Goal: Task Accomplishment & Management: Use online tool/utility

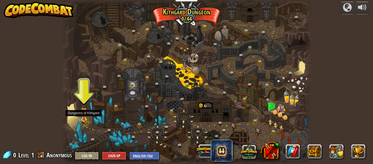
click at [82, 115] on img at bounding box center [83, 113] width 3 height 3
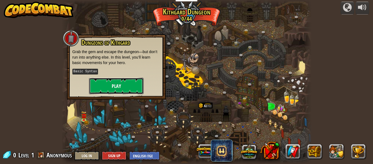
click at [126, 82] on button "Play" at bounding box center [116, 86] width 55 height 16
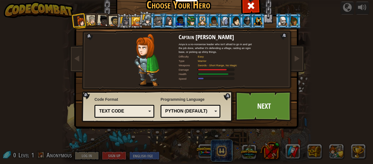
click at [181, 20] on div at bounding box center [180, 20] width 8 height 9
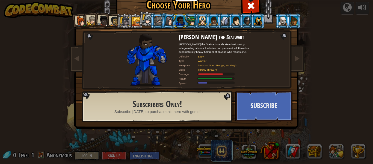
click at [195, 21] on li at bounding box center [202, 20] width 15 height 15
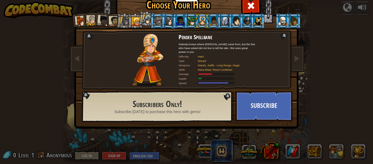
click at [150, 15] on div at bounding box center [147, 19] width 10 height 10
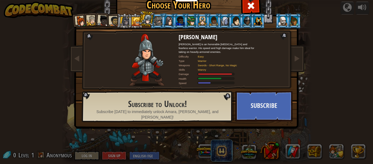
click at [137, 17] on div at bounding box center [136, 21] width 9 height 9
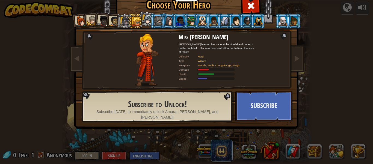
click at [257, 24] on div at bounding box center [258, 20] width 8 height 9
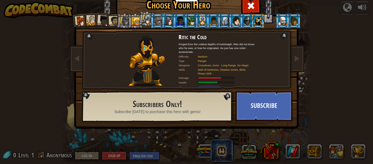
click at [248, 22] on div at bounding box center [247, 20] width 8 height 9
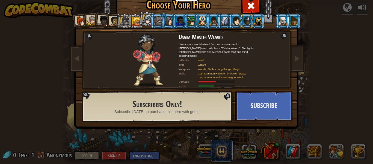
click at [235, 21] on div at bounding box center [236, 20] width 8 height 9
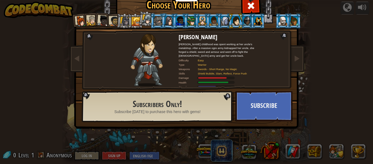
click at [227, 21] on div at bounding box center [225, 20] width 8 height 9
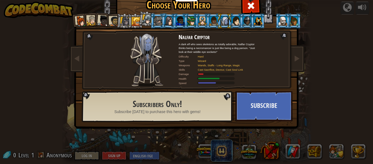
click at [219, 19] on li at bounding box center [224, 20] width 15 height 15
click at [216, 19] on div at bounding box center [214, 20] width 8 height 9
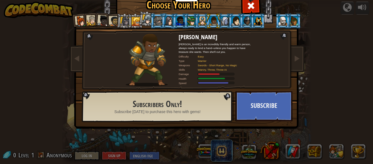
click at [211, 19] on div at bounding box center [214, 20] width 8 height 9
click at [204, 19] on div at bounding box center [203, 20] width 8 height 9
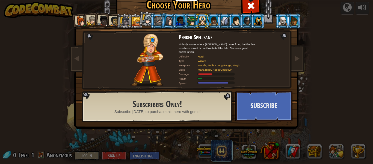
click at [193, 18] on div at bounding box center [191, 20] width 8 height 9
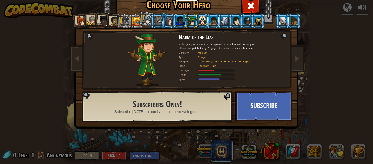
click at [189, 19] on div at bounding box center [191, 20] width 8 height 9
click at [174, 18] on li at bounding box center [180, 20] width 15 height 15
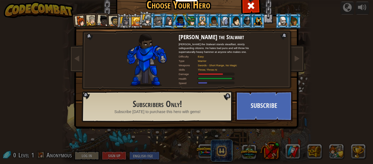
click at [171, 18] on div at bounding box center [169, 20] width 9 height 9
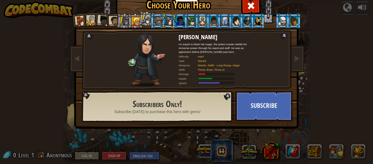
click at [160, 18] on div at bounding box center [158, 20] width 8 height 9
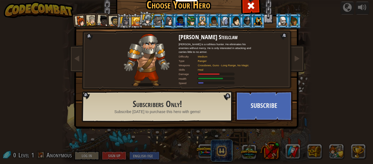
click at [154, 17] on div at bounding box center [158, 20] width 8 height 9
click at [151, 17] on li at bounding box center [157, 20] width 15 height 15
click at [148, 17] on div at bounding box center [147, 19] width 10 height 10
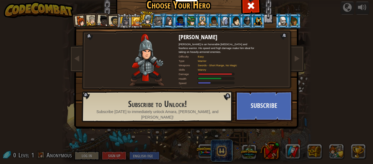
click at [138, 17] on div at bounding box center [136, 21] width 9 height 9
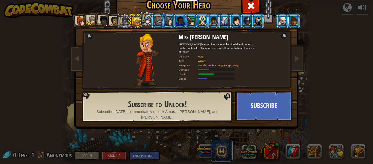
click at [133, 22] on div at bounding box center [136, 21] width 9 height 9
click at [120, 17] on li at bounding box center [124, 21] width 16 height 16
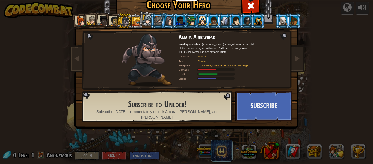
click at [120, 17] on li at bounding box center [124, 21] width 16 height 16
click at [115, 16] on div at bounding box center [114, 21] width 10 height 10
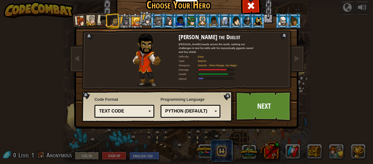
click at [112, 17] on div at bounding box center [114, 21] width 10 height 10
click at [104, 17] on div at bounding box center [103, 20] width 11 height 11
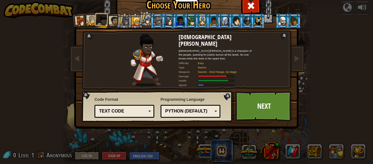
click at [104, 17] on div at bounding box center [103, 20] width 11 height 11
click at [94, 17] on div at bounding box center [92, 21] width 10 height 10
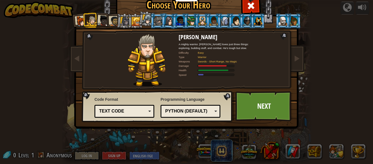
click at [93, 17] on div at bounding box center [92, 21] width 10 height 10
click at [80, 18] on div at bounding box center [80, 21] width 11 height 11
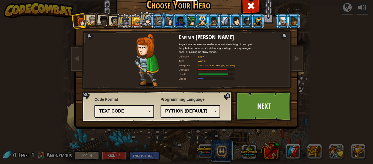
click at [165, 19] on div at bounding box center [169, 20] width 9 height 9
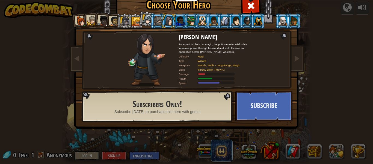
click at [185, 21] on li at bounding box center [191, 20] width 15 height 15
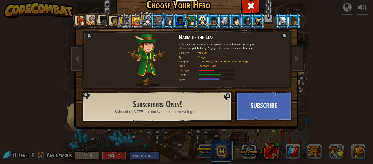
click at [201, 20] on div at bounding box center [203, 20] width 8 height 9
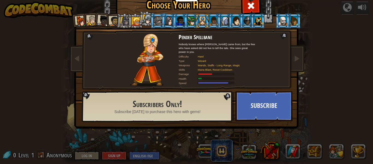
click at [208, 21] on li at bounding box center [202, 20] width 15 height 15
click at [202, 22] on div at bounding box center [203, 20] width 8 height 9
click at [280, 20] on div at bounding box center [283, 20] width 8 height 9
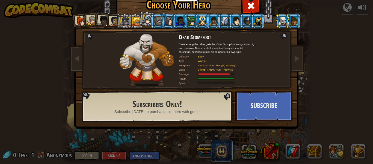
click at [291, 20] on div at bounding box center [294, 20] width 8 height 9
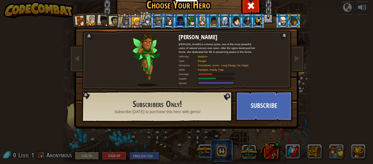
click at [252, 14] on li at bounding box center [258, 20] width 15 height 15
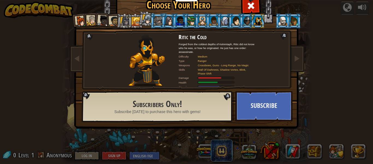
click at [240, 17] on li at bounding box center [247, 20] width 15 height 15
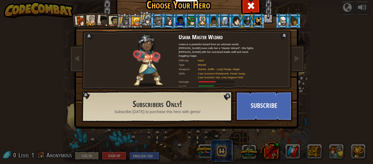
click at [224, 17] on div at bounding box center [225, 20] width 8 height 9
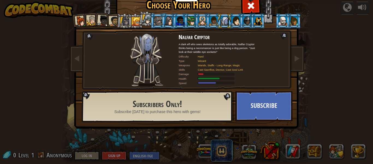
click at [166, 17] on div at bounding box center [169, 20] width 9 height 9
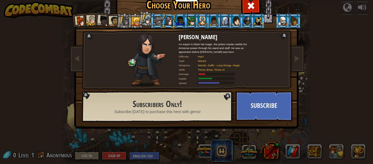
click at [108, 14] on li at bounding box center [102, 20] width 16 height 16
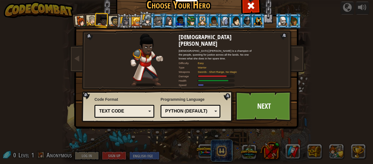
click at [87, 19] on div at bounding box center [92, 21] width 10 height 10
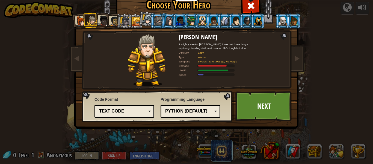
click at [77, 16] on li at bounding box center [80, 21] width 16 height 16
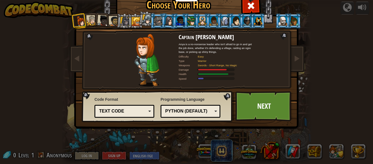
click at [112, 17] on div at bounding box center [114, 21] width 10 height 10
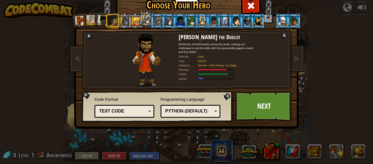
click at [121, 19] on div at bounding box center [124, 21] width 9 height 9
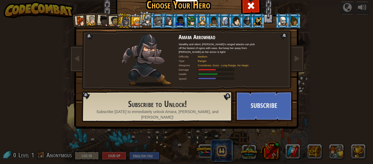
click at [115, 19] on div at bounding box center [114, 21] width 10 height 10
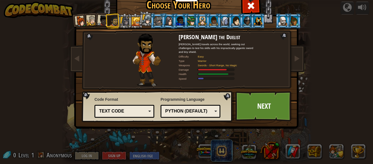
click at [105, 18] on div at bounding box center [103, 20] width 11 height 11
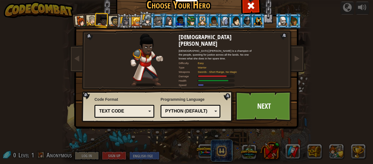
click at [109, 19] on div at bounding box center [114, 21] width 10 height 10
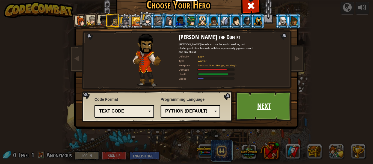
click at [253, 115] on link "Next" at bounding box center [264, 106] width 57 height 30
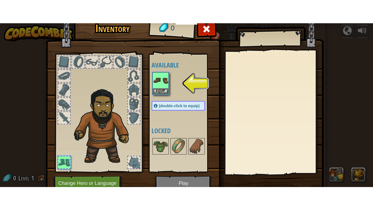
scroll to position [21, 0]
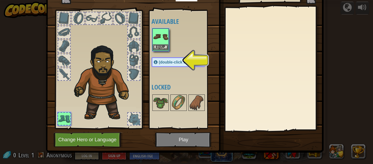
click at [162, 43] on img at bounding box center [160, 36] width 15 height 15
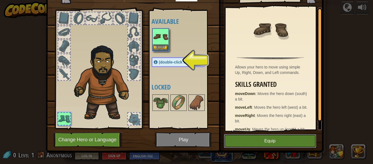
click at [266, 140] on button "Equip" at bounding box center [270, 141] width 92 height 14
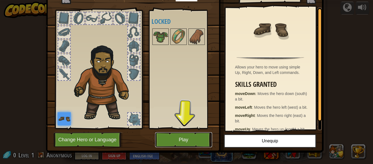
click at [191, 141] on button "Play" at bounding box center [183, 139] width 57 height 15
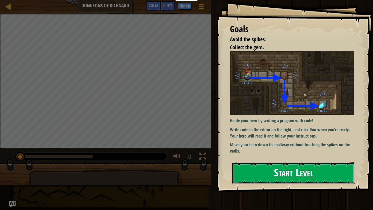
click at [259, 164] on button "Start Level" at bounding box center [294, 173] width 123 height 22
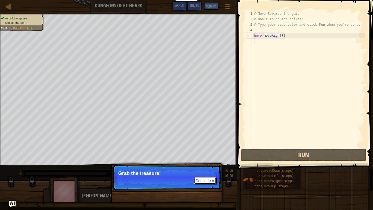
click at [197, 164] on button "Continue" at bounding box center [205, 180] width 23 height 7
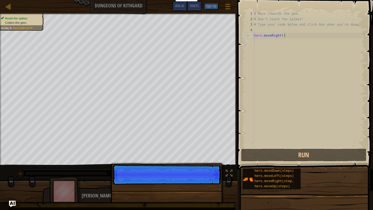
scroll to position [2, 0]
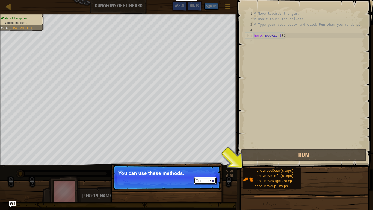
click at [211, 164] on button "Continue" at bounding box center [205, 180] width 23 height 7
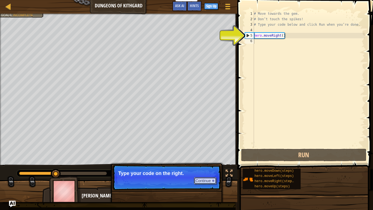
click at [211, 164] on button "Continue" at bounding box center [205, 180] width 23 height 7
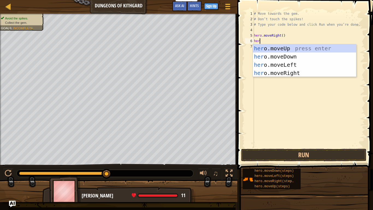
type textarea "hero"
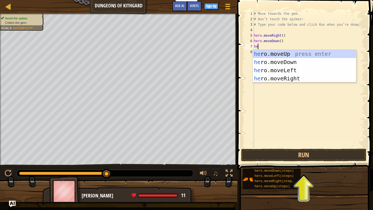
type textarea "her"
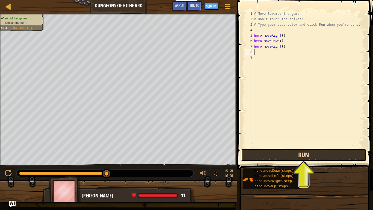
click at [280, 149] on button "Run" at bounding box center [303, 155] width 125 height 13
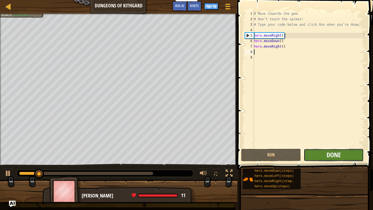
click at [329, 152] on span "Done" at bounding box center [334, 154] width 14 height 9
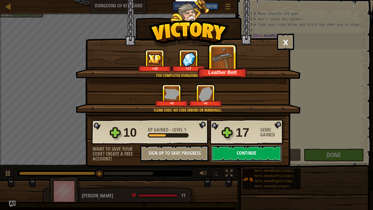
click at [244, 152] on button "Continue" at bounding box center [247, 153] width 71 height 16
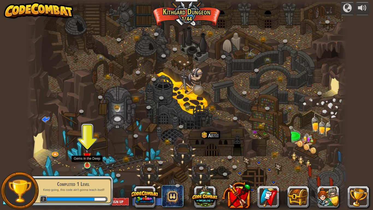
click at [86, 160] on img at bounding box center [87, 156] width 8 height 19
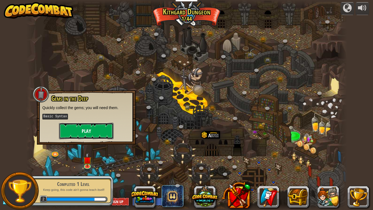
click at [103, 127] on button "Play" at bounding box center [86, 131] width 55 height 16
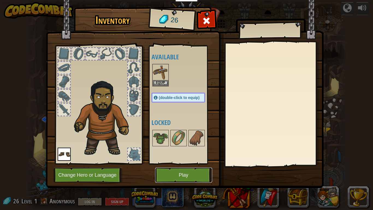
click at [187, 164] on button "Play" at bounding box center [183, 175] width 57 height 15
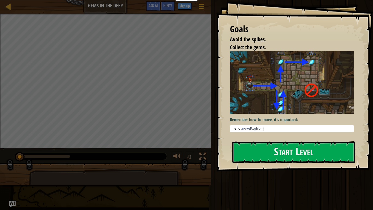
type textarea "hero.moveRight()"
click at [269, 130] on div "hero . moveRight ( )" at bounding box center [292, 133] width 121 height 12
click at [286, 147] on button "Start Level" at bounding box center [294, 152] width 123 height 22
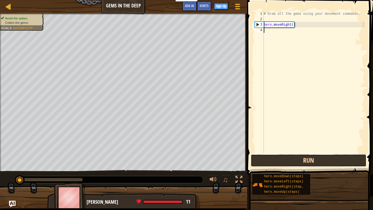
click at [289, 160] on button "Run" at bounding box center [309, 160] width 116 height 13
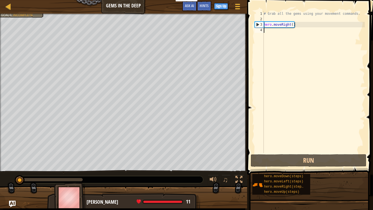
drag, startPoint x: 83, startPoint y: 180, endPoint x: 4, endPoint y: 181, distance: 79.8
click at [4, 164] on div "♫" at bounding box center [123, 178] width 247 height 16
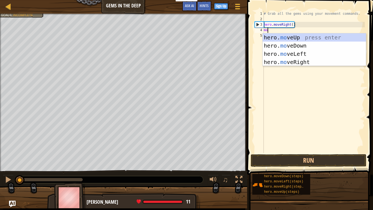
type textarea "mo"
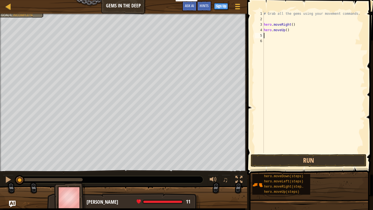
scroll to position [2, 0]
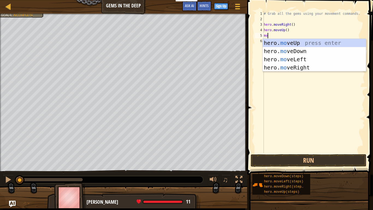
type textarea "mo"
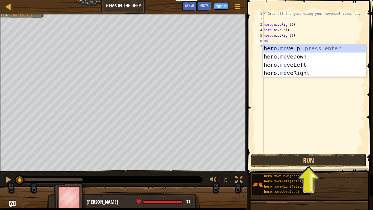
type textarea "mod"
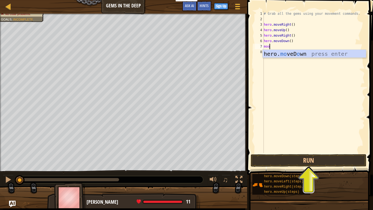
scroll to position [2, 0]
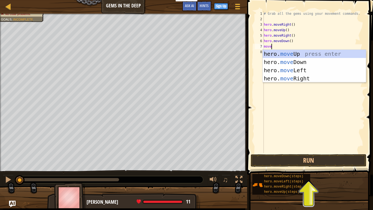
type textarea "movel"
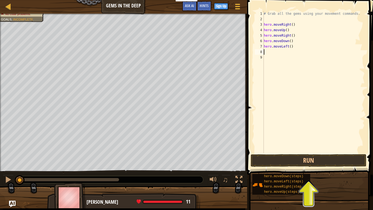
scroll to position [2, 0]
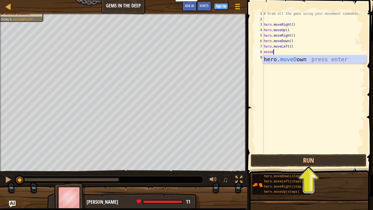
type textarea "moved"
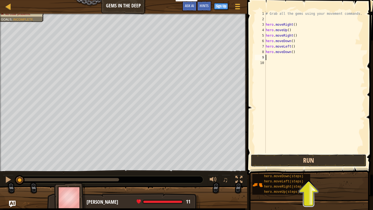
click at [291, 159] on button "Run" at bounding box center [309, 160] width 116 height 13
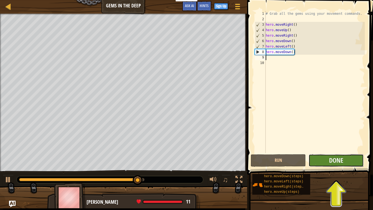
click at [328, 158] on button "Done" at bounding box center [336, 160] width 55 height 13
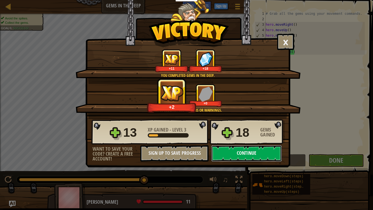
click at [243, 154] on button "Continue" at bounding box center [247, 153] width 71 height 16
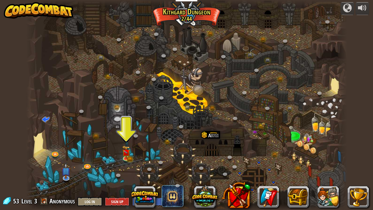
click at [125, 141] on div at bounding box center [186, 105] width 321 height 210
click at [125, 148] on img at bounding box center [126, 149] width 8 height 18
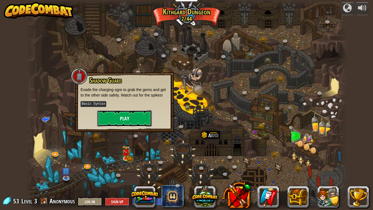
click at [121, 121] on button "Play" at bounding box center [124, 118] width 55 height 16
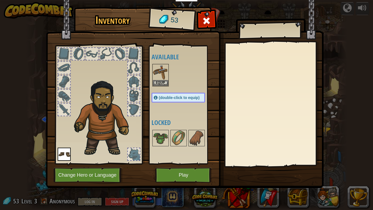
click at [170, 94] on div "(double-click to equip)" at bounding box center [179, 98] width 54 height 10
click at [162, 84] on button "Equip" at bounding box center [160, 83] width 15 height 6
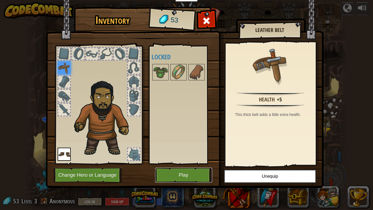
click at [183, 164] on button "Play" at bounding box center [183, 175] width 57 height 15
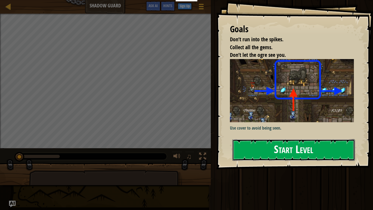
click at [271, 142] on button "Start Level" at bounding box center [294, 150] width 123 height 22
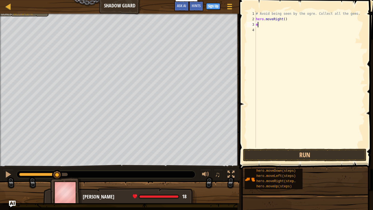
scroll to position [2, 0]
type textarea "mov"
click at [284, 151] on button "Run" at bounding box center [305, 155] width 124 height 13
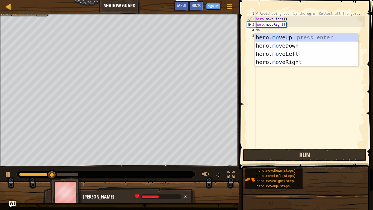
scroll to position [2, 1]
type textarea "mov"
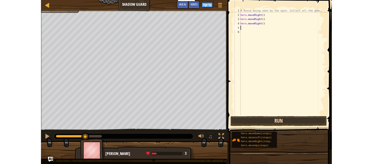
scroll to position [2, 0]
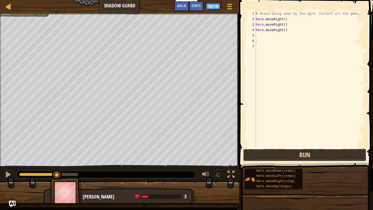
click at [316, 151] on button "Run" at bounding box center [305, 155] width 124 height 13
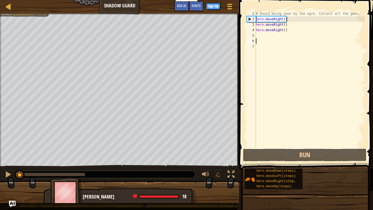
drag, startPoint x: 87, startPoint y: 173, endPoint x: 0, endPoint y: 160, distance: 88.2
click at [0, 160] on div "Don’t run into the spikes. (1/2) Collect all the gems. Don’t let the ogre see y…" at bounding box center [186, 108] width 373 height 189
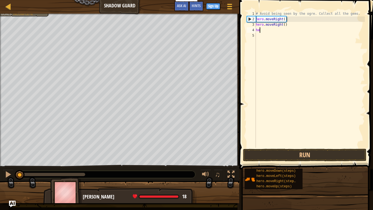
type textarea "h"
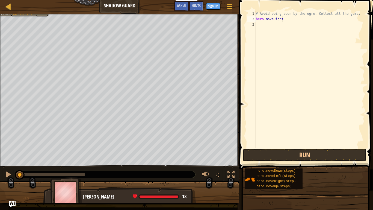
type textarea "hero.moveRigh"
click at [264, 24] on div "# Avoid being seen by the ogre. Collect all the gems. hero . moveRigh" at bounding box center [310, 85] width 110 height 148
click at [294, 17] on div "# Avoid being seen by the ogre. Collect all the gems. hero . moveRigh" at bounding box center [310, 85] width 110 height 148
type textarea "h"
type textarea "# Avoid being seen by the o"
